Goal: Check status: Check status

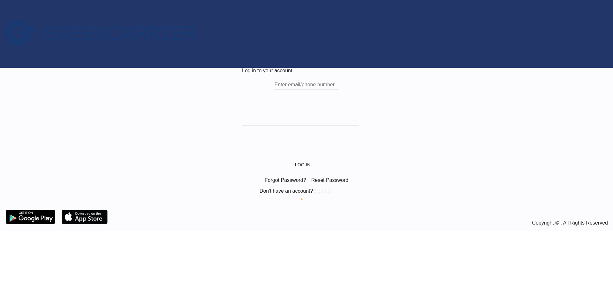
click at [331, 111] on form "Email field is required Password field is required Log In Forgot Password? Rese…" at bounding box center [306, 134] width 129 height 121
click at [327, 90] on input "text" at bounding box center [306, 85] width 65 height 10
click at [274, 90] on input "text" at bounding box center [306, 85] width 65 height 10
type input "[PERSON_NAME][EMAIL_ADDRESS][DOMAIN_NAME]"
click at [383, 151] on div "Log in to your account o.shevchuk@red-line.biz Log In Forgot Password? Reset Pa…" at bounding box center [306, 136] width 613 height 137
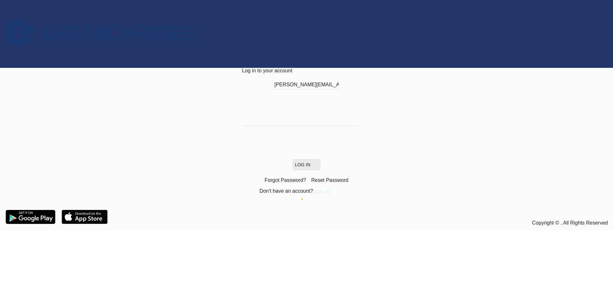
click at [302, 171] on button "Log In" at bounding box center [306, 164] width 28 height 11
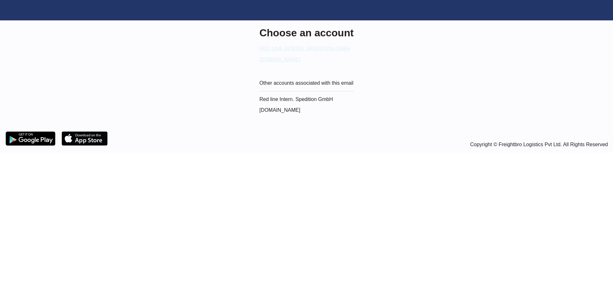
click at [327, 63] on p "de.portal.greencarrier.com" at bounding box center [306, 60] width 94 height 6
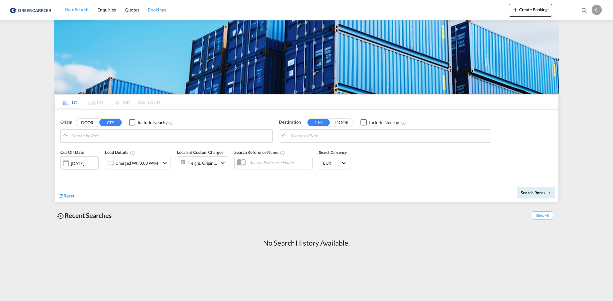
click at [162, 14] on link "Bookings" at bounding box center [156, 10] width 27 height 21
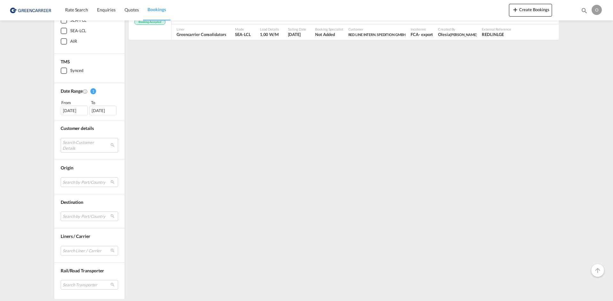
scroll to position [4, 0]
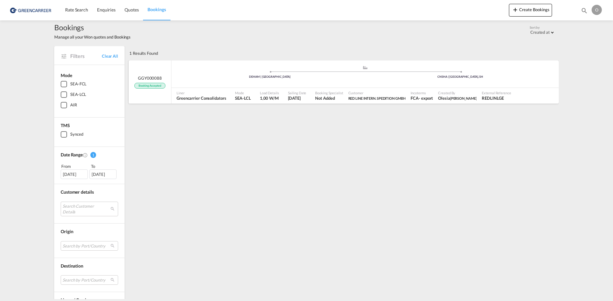
click at [209, 98] on span "Greencarrier Consolidators" at bounding box center [200, 98] width 49 height 6
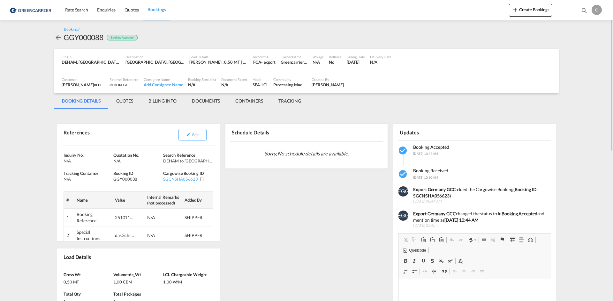
click at [57, 39] on md-icon "icon-arrow-left" at bounding box center [58, 38] width 8 height 8
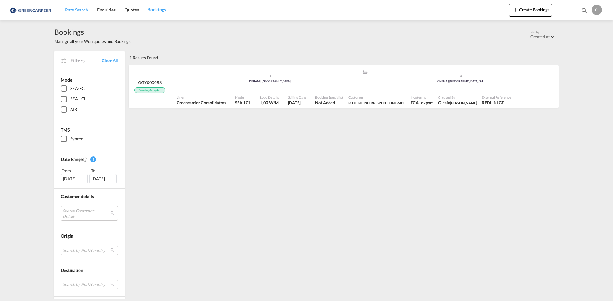
click at [74, 10] on span "Rate Search" at bounding box center [76, 9] width 23 height 5
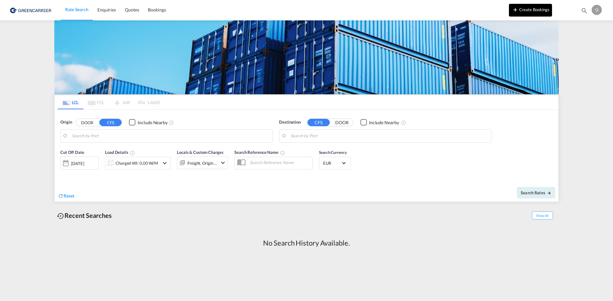
click at [528, 10] on button "Create Bookings" at bounding box center [530, 10] width 43 height 13
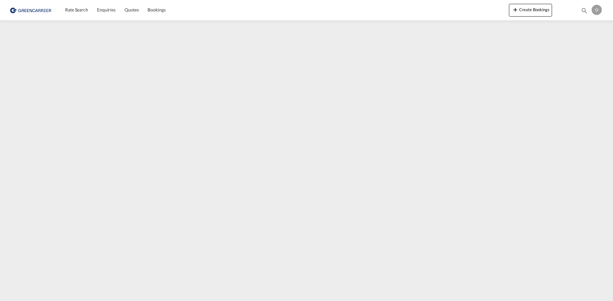
click at [35, 14] on img at bounding box center [31, 10] width 43 height 14
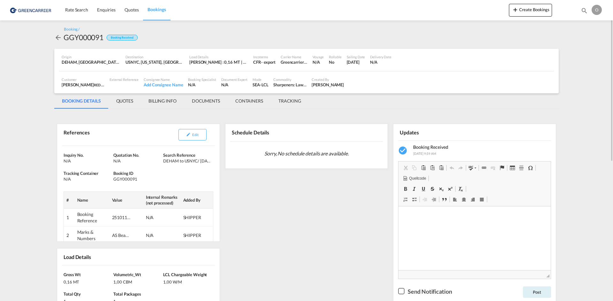
click at [129, 100] on md-tab-item "QUOTES" at bounding box center [124, 100] width 32 height 15
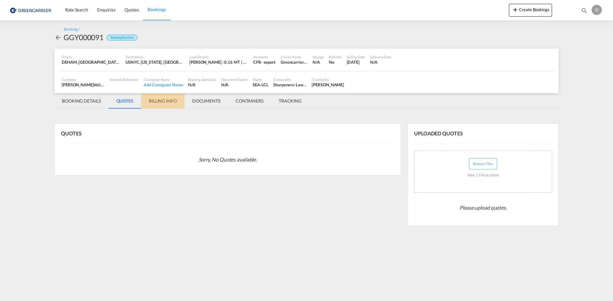
click at [161, 100] on md-tab-item "BILLING INFO" at bounding box center [162, 100] width 43 height 15
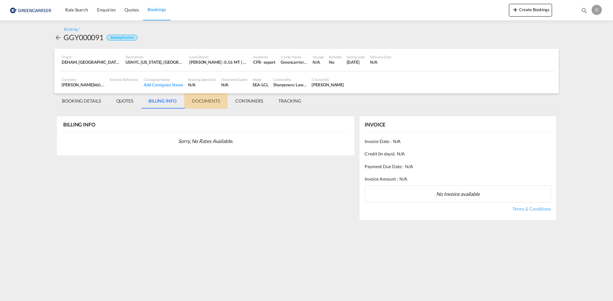
click at [210, 101] on md-tab-item "DOCUMENTS" at bounding box center [205, 100] width 43 height 15
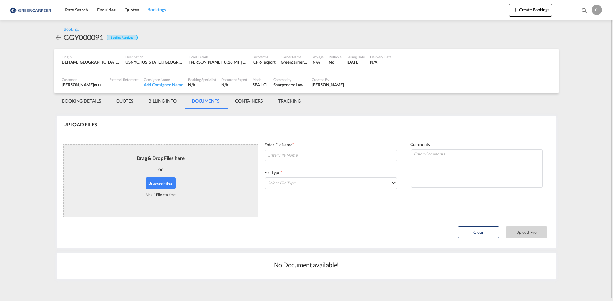
click at [243, 105] on md-tab-item "CONTAINERS" at bounding box center [248, 100] width 43 height 15
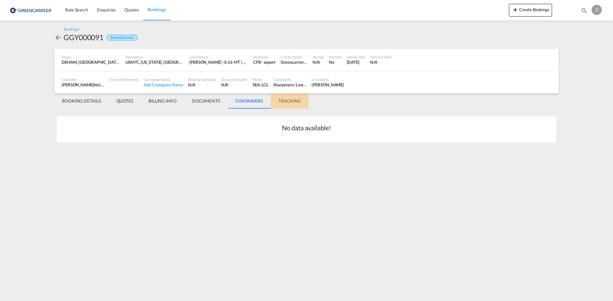
click at [287, 102] on md-tab-item "TRACKING" at bounding box center [290, 100] width 38 height 15
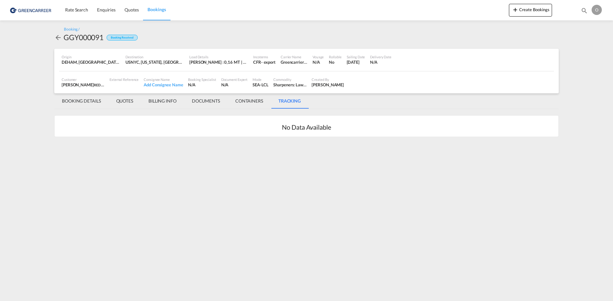
click at [152, 12] on span "Bookings" at bounding box center [156, 9] width 18 height 6
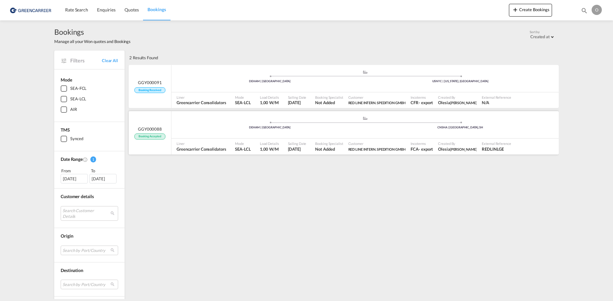
click at [450, 148] on span "[PERSON_NAME]" at bounding box center [463, 149] width 27 height 4
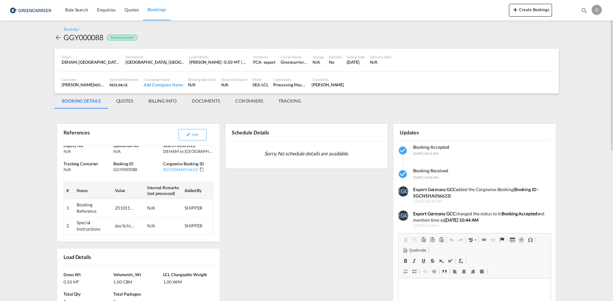
click at [149, 8] on span "Bookings" at bounding box center [156, 9] width 18 height 5
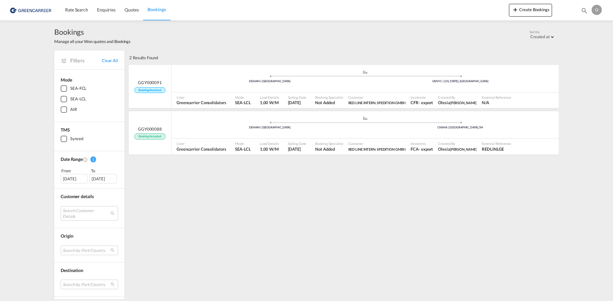
click at [353, 249] on div "2 Results Found .a{fill:#3f3d56;}.b,.l,.r,.t{fill:#fff;}.c{fill:#cecece;}.d{fil…" at bounding box center [343, 209] width 431 height 317
click at [83, 10] on span "Rate Search" at bounding box center [76, 9] width 23 height 5
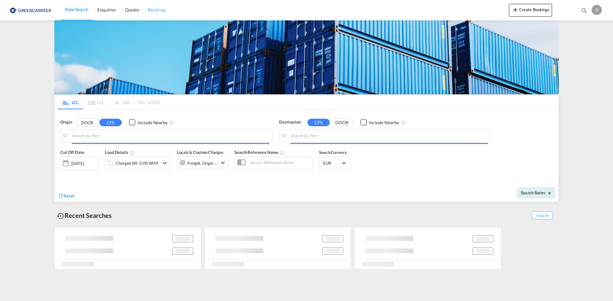
click at [147, 10] on link "Bookings" at bounding box center [156, 10] width 27 height 21
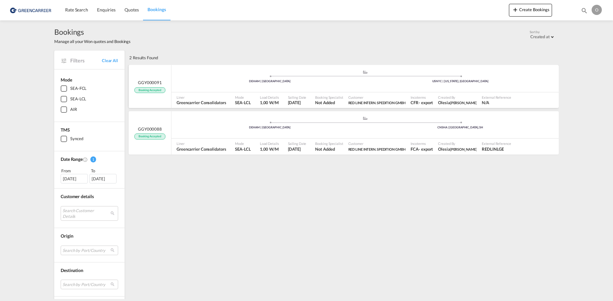
click at [154, 90] on span "Booking Accepted" at bounding box center [149, 90] width 31 height 6
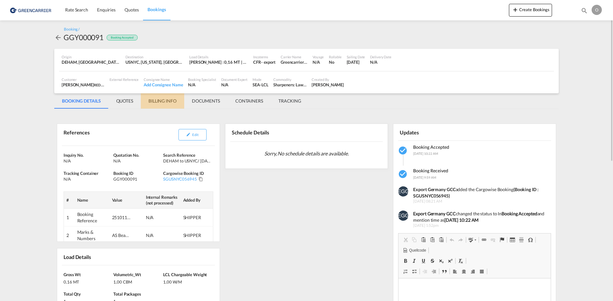
click at [173, 103] on md-tab-item "BILLING INFO" at bounding box center [162, 100] width 43 height 15
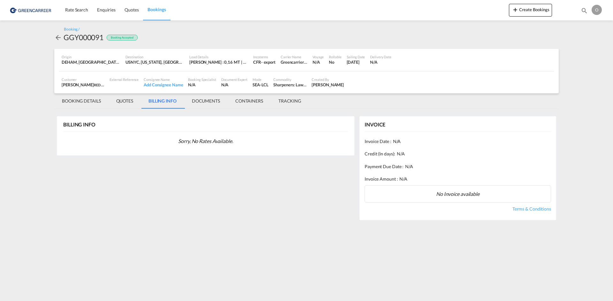
click at [204, 103] on md-tab-item "DOCUMENTS" at bounding box center [205, 100] width 43 height 15
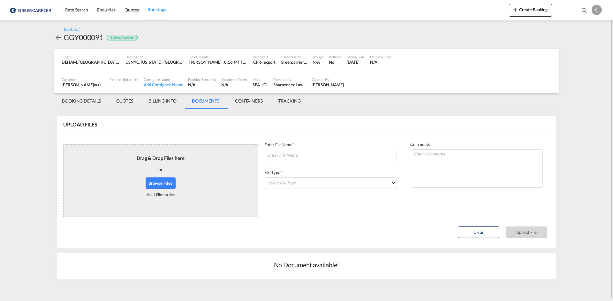
click at [260, 103] on md-tab-item "CONTAINERS" at bounding box center [248, 100] width 43 height 15
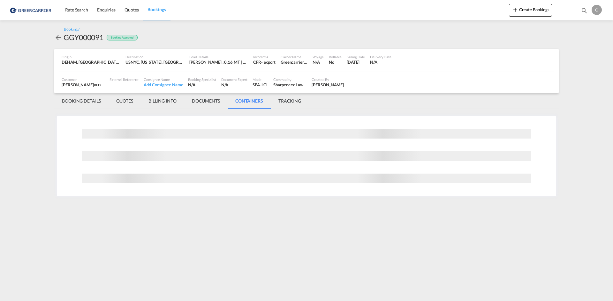
click at [285, 102] on md-tab-item "TRACKING" at bounding box center [290, 100] width 38 height 15
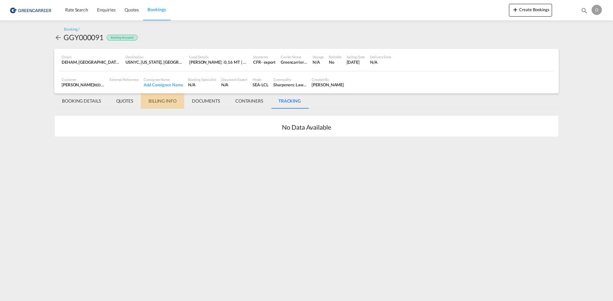
click at [160, 100] on md-tab-item "BILLING INFO" at bounding box center [162, 100] width 43 height 15
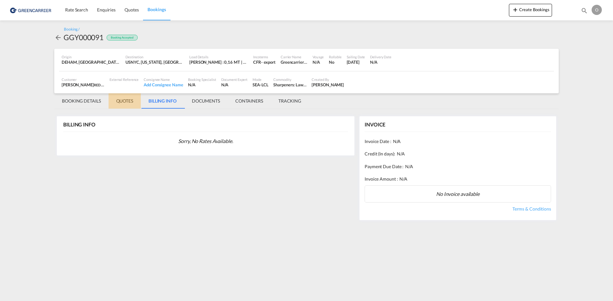
click at [137, 101] on md-tab-item "QUOTES" at bounding box center [124, 100] width 32 height 15
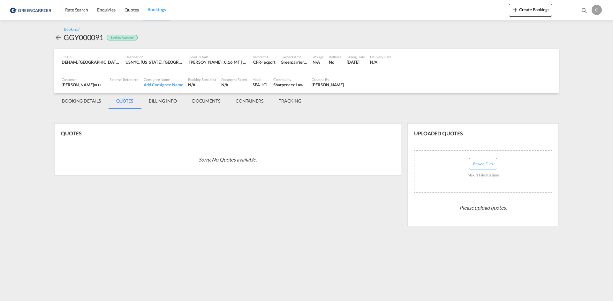
click at [70, 34] on div "GGY000091" at bounding box center [83, 37] width 40 height 10
click at [59, 36] on md-icon "icon-arrow-left" at bounding box center [58, 38] width 8 height 8
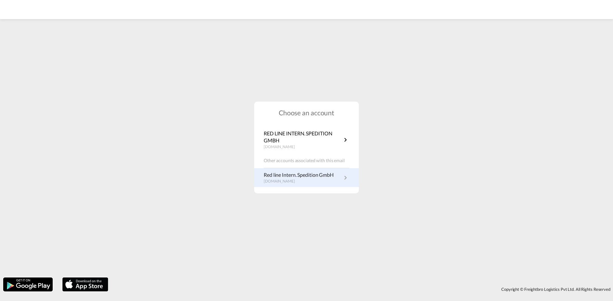
click at [342, 173] on div "Red line Intern. Spedition GmbH redline.freightify.com" at bounding box center [306, 177] width 105 height 19
click at [345, 179] on md-icon "icon-chevron-right" at bounding box center [345, 178] width 8 height 8
